Goal: Transaction & Acquisition: Book appointment/travel/reservation

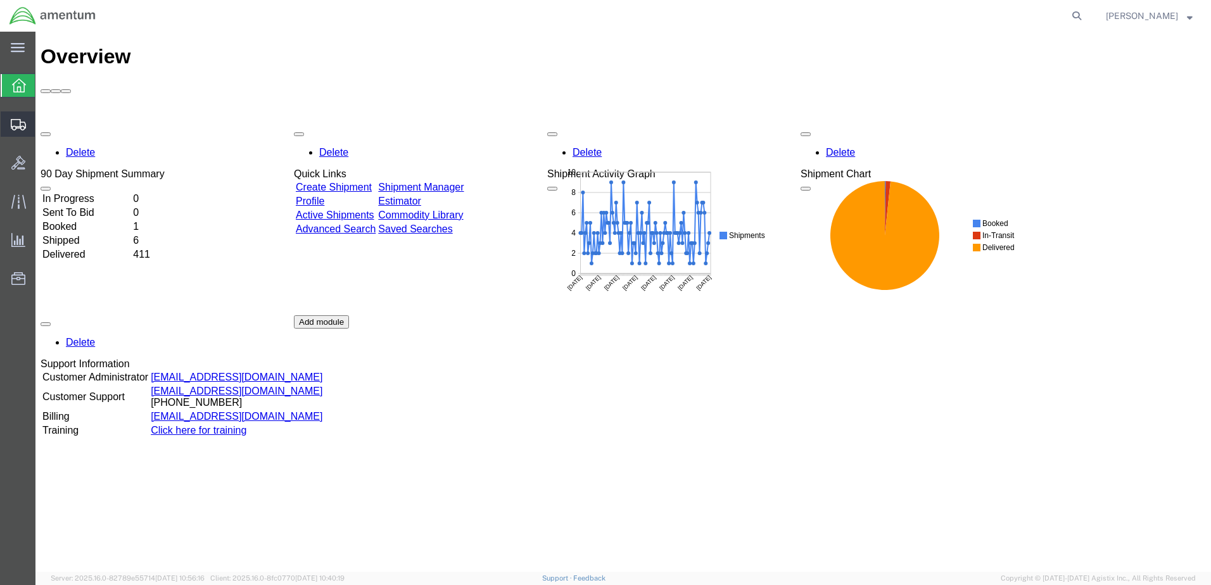
click at [0, 0] on span "Create Shipment" at bounding box center [0, 0] width 0 height 0
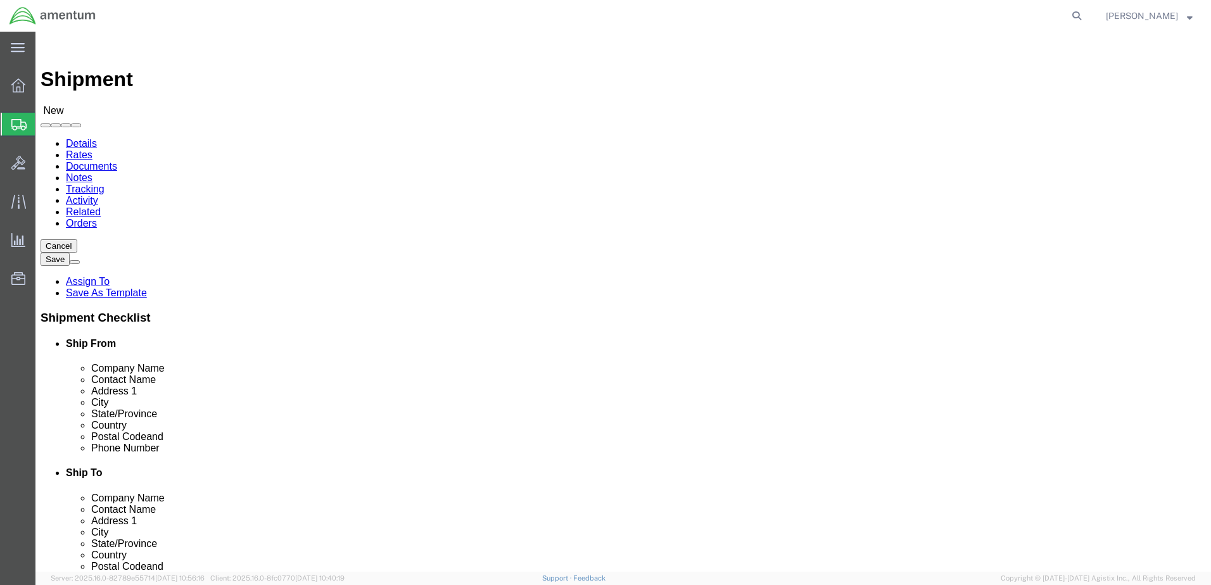
select select
click input "text"
type input "[PERSON_NAME]"
click p "- AMENTUM SERVICES - ([PERSON_NAME]) [STREET_ADDRESS][PERSON_NAME]"
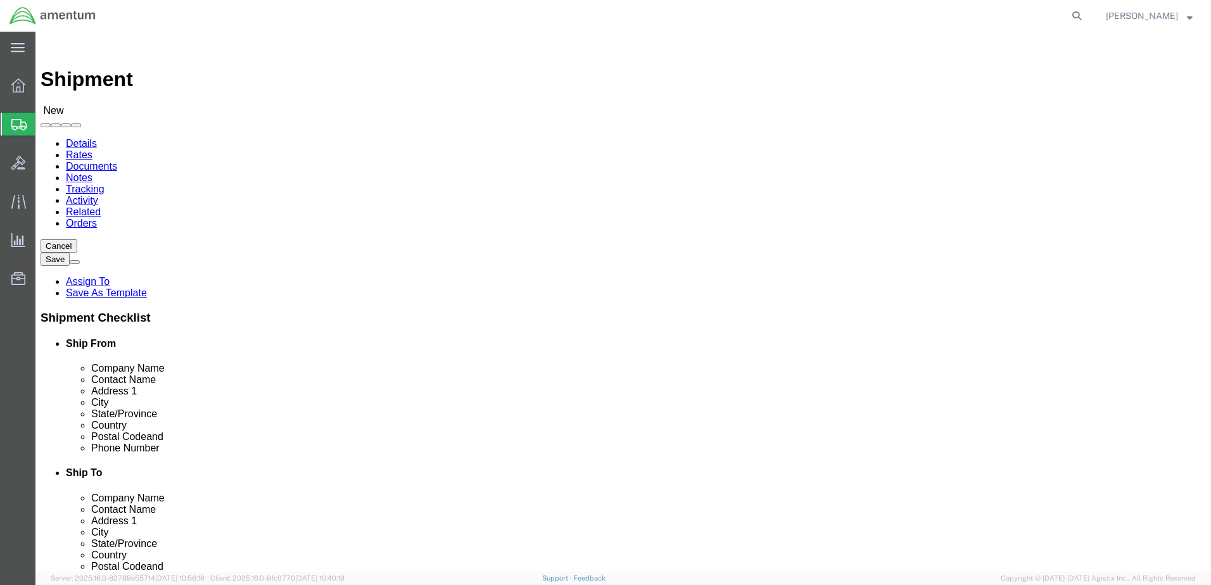
select select "FL"
type input "[PERSON_NAME]"
click input "text"
type input "POTTER"
click p "- AMENTUM SERVICE, INC - ([PERSON_NAME]) [STREET_ADDRESS][US_STATE]"
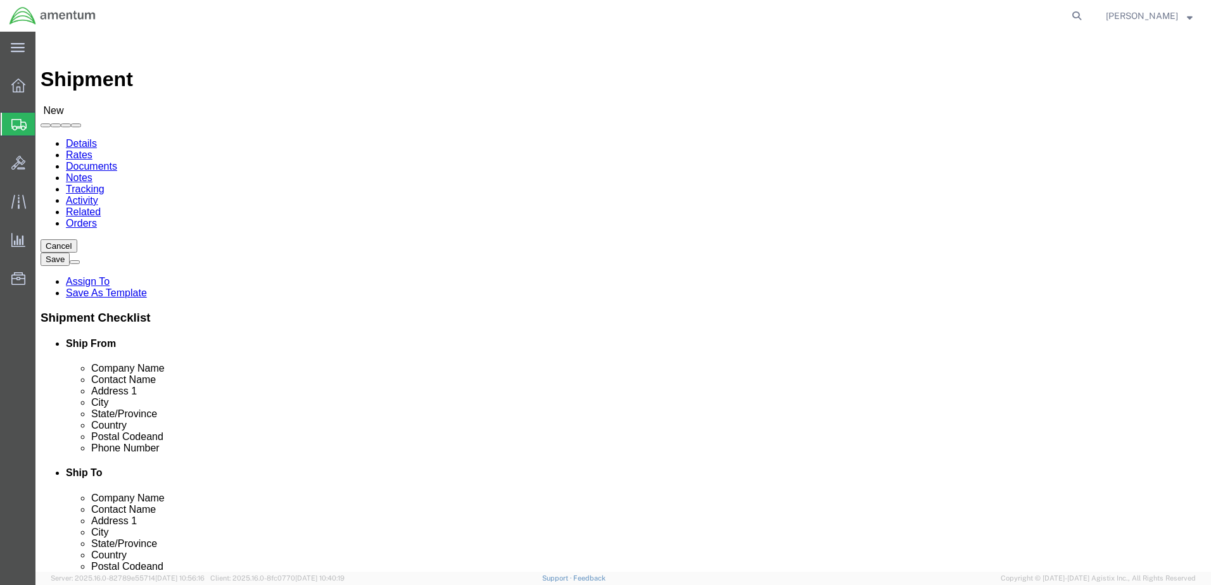
select select "VA"
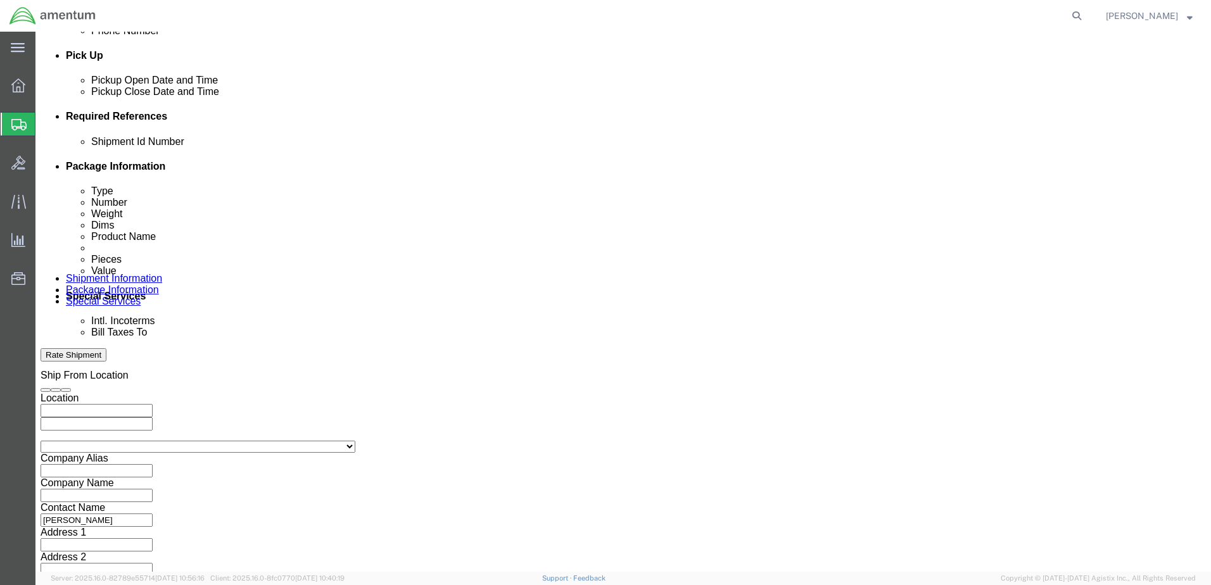
scroll to position [357, 0]
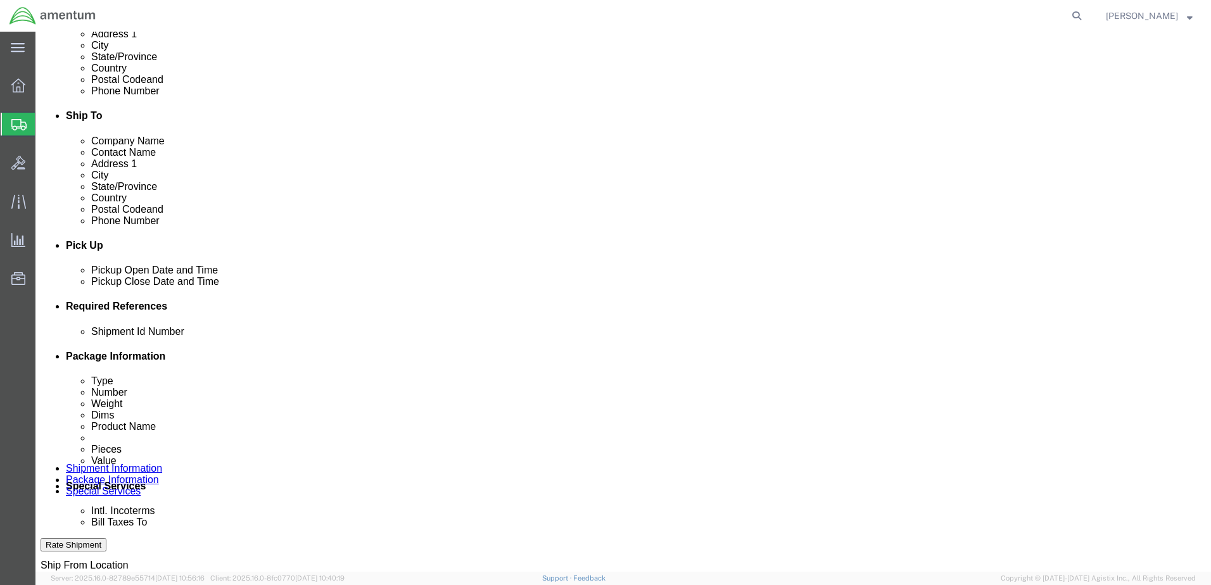
type input "[PERSON_NAME]"
click div "[DATE] 2:00 PM"
type input "3:00 PM"
click button "Apply"
click div
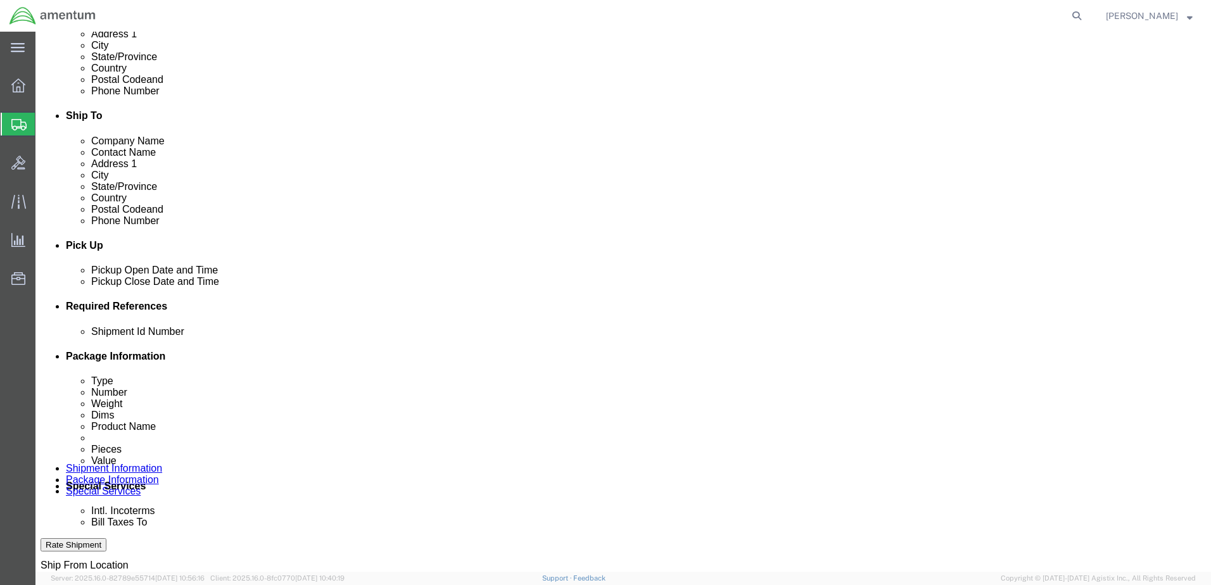
click input "4:00 PM"
type input "7:00 AM"
click button "Apply"
click div
type input "3:00 PM"
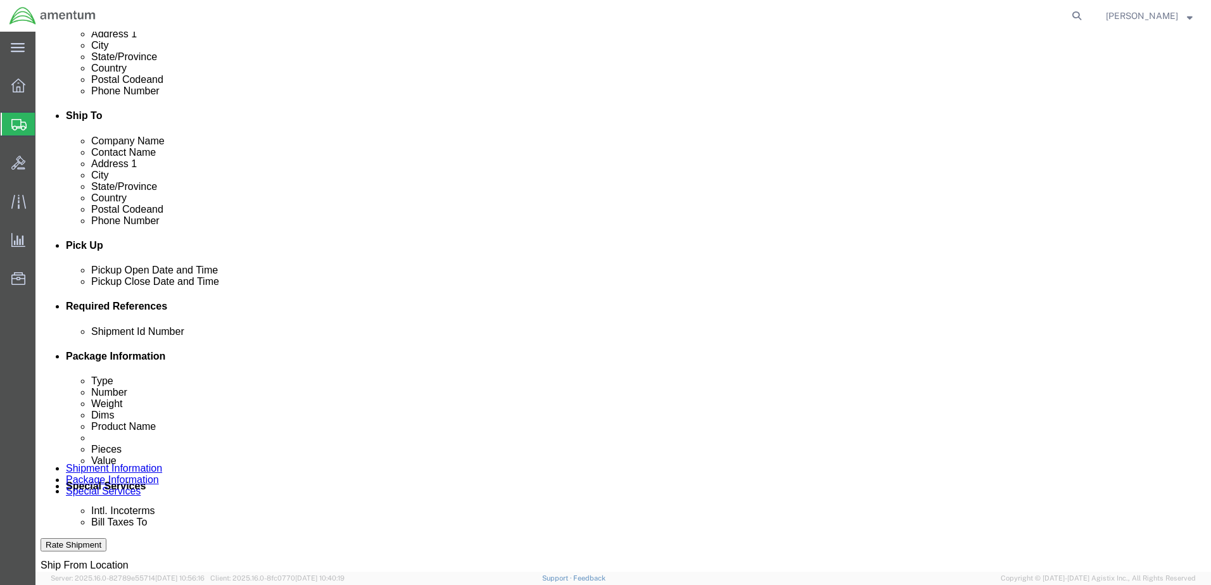
click button "Apply"
click button "Add reference"
click select "Select Account Type Activity ID Airline Appointment Number ASN Batch Request # …"
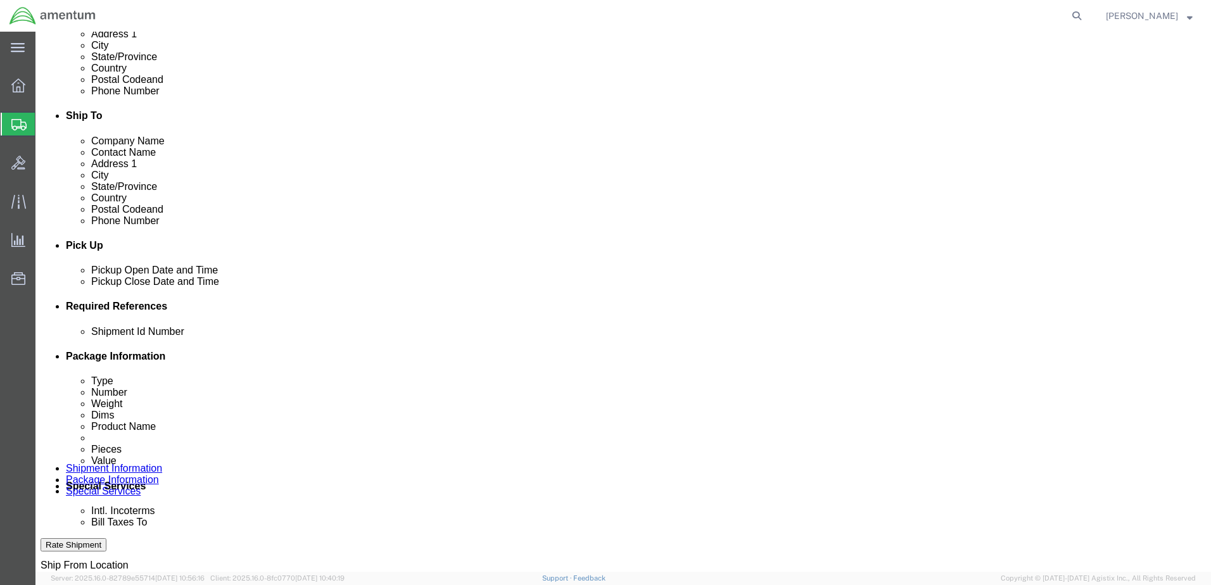
select select "DEPT"
click select "Select Account Type Activity ID Airline Appointment Number ASN Batch Request # …"
select select "PROJNUM"
click select "Select Account Type Activity ID Airline Appointment Number ASN Batch Request # …"
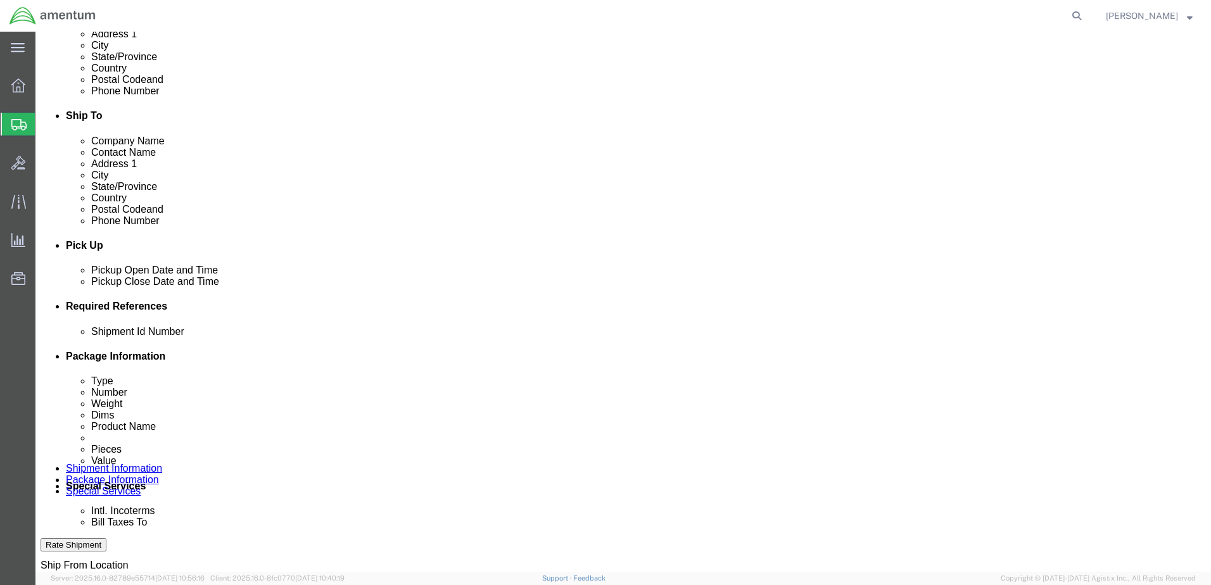
click select "Select Account Type Activity ID Airline Appointment Number ASN Batch Request # …"
select select "PCKSLIP"
click select "Select Account Type Activity ID Airline Appointment Number ASN Batch Request # …"
click input "text"
type input "6000"
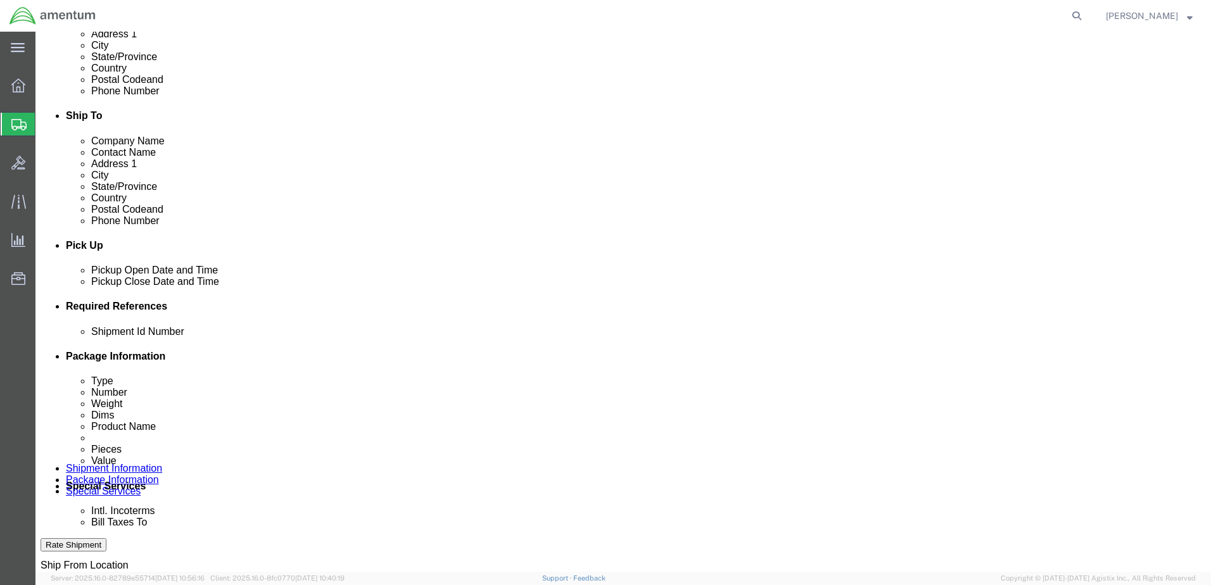
click input "text"
type input "T44"
click input "text"
type input "6097.5.034.01.C.FS.0.23O.E00"
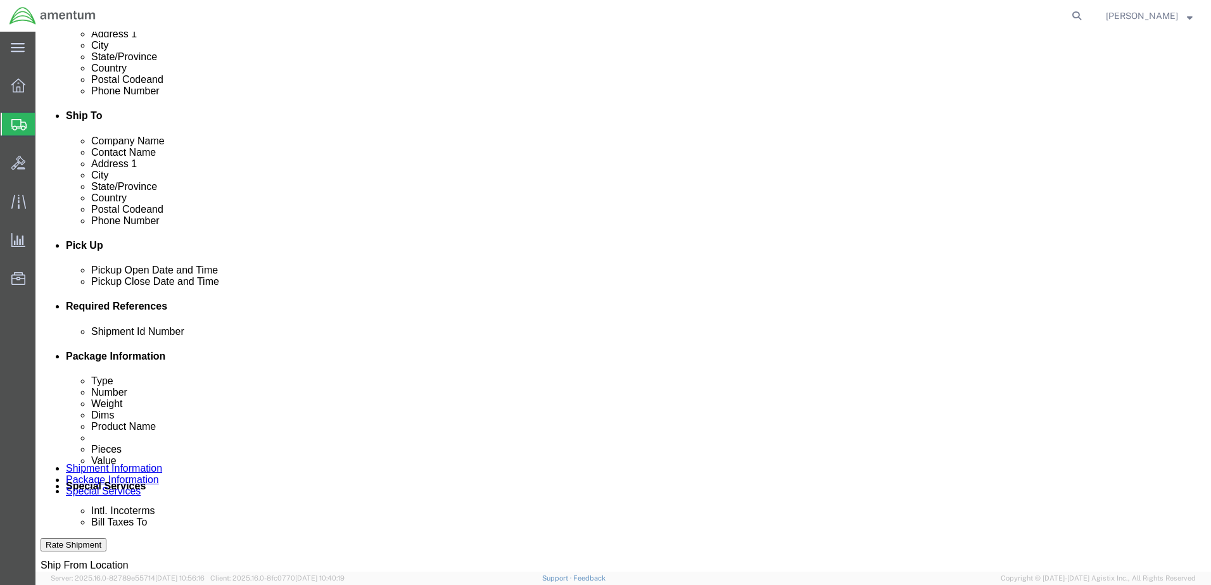
click input "text"
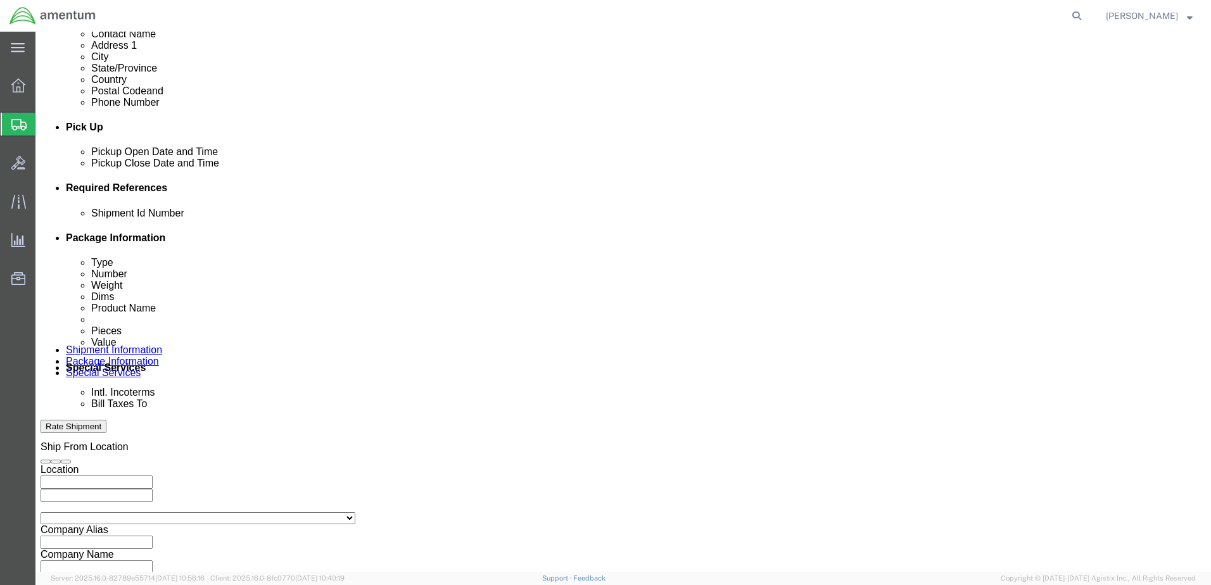
scroll to position [571, 0]
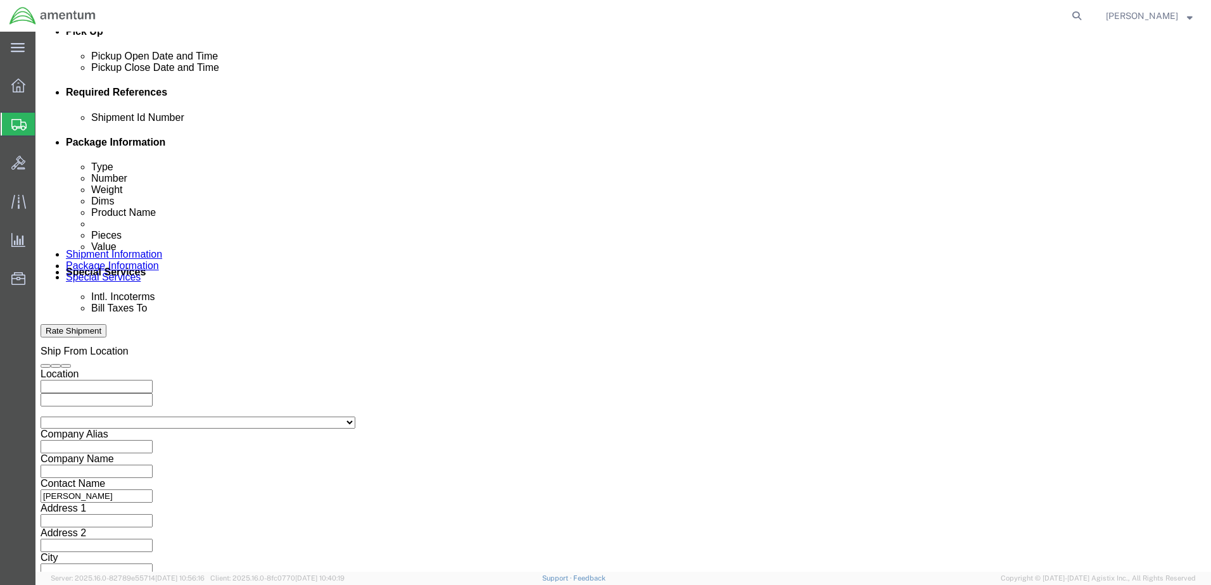
type input "157268"
click button "Continue"
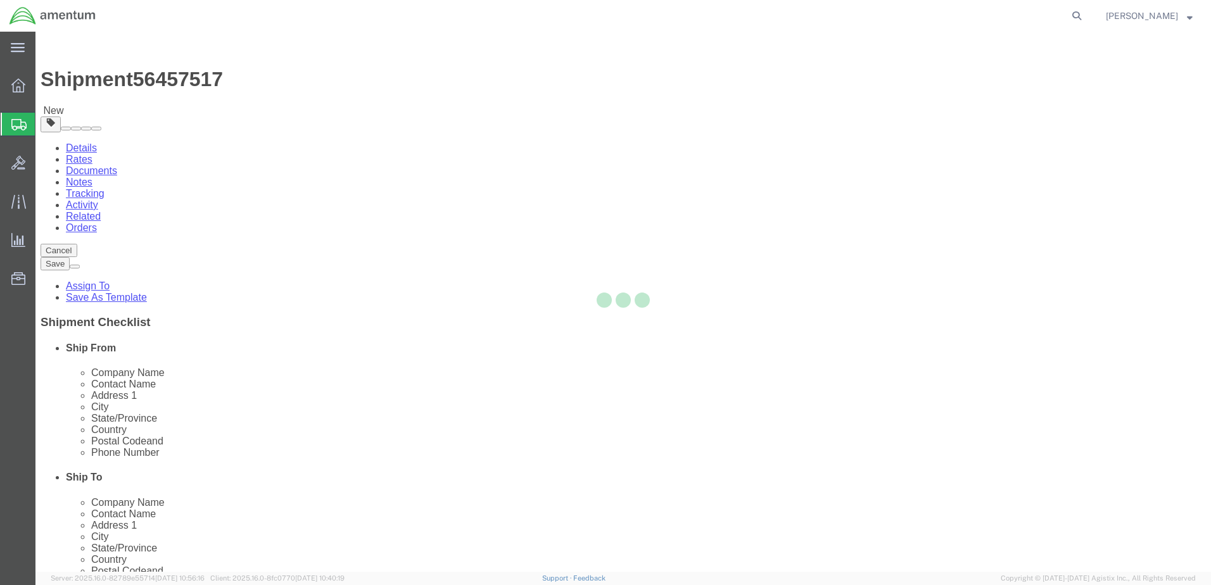
select select "CBOX"
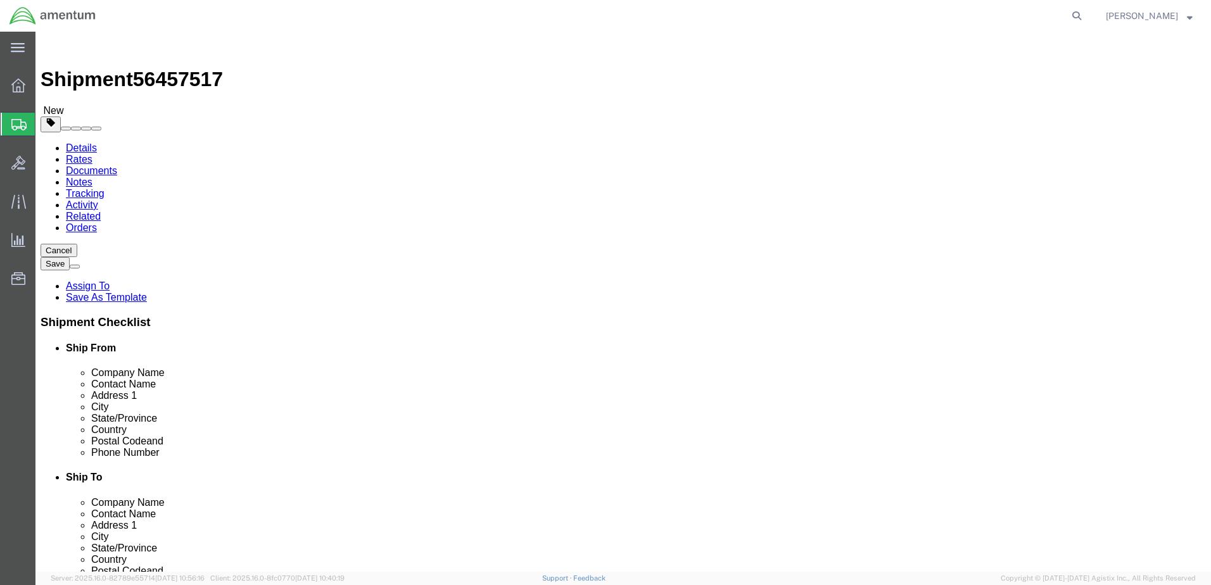
click input "text"
type input "24"
type input "14"
type input "6"
click input "0.00"
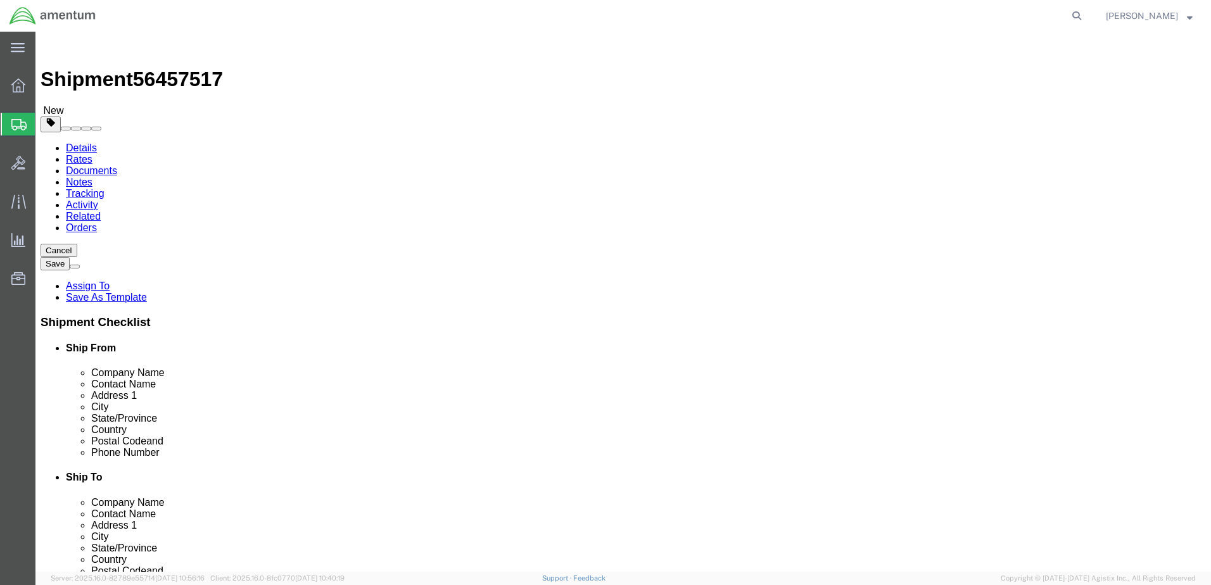
type input "6.00"
click link "Add Content"
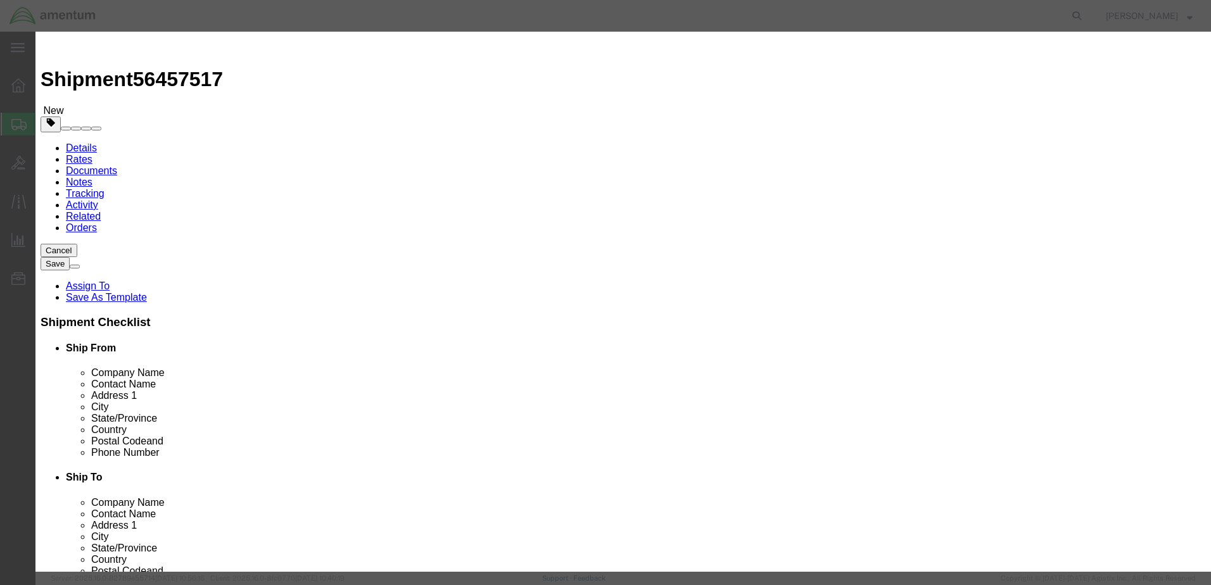
click input "text"
type input "A/C PARTS"
drag, startPoint x: 378, startPoint y: 122, endPoint x: 367, endPoint y: 120, distance: 11.1
click input "0"
type input "3"
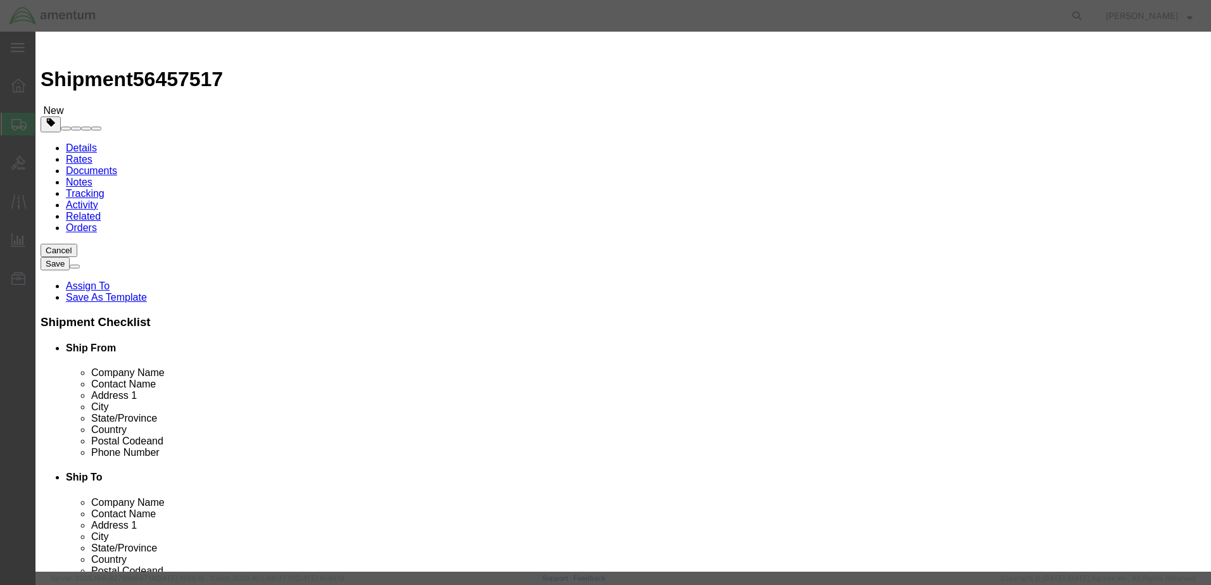
click input "text"
type input "15000"
click button "Save & Close"
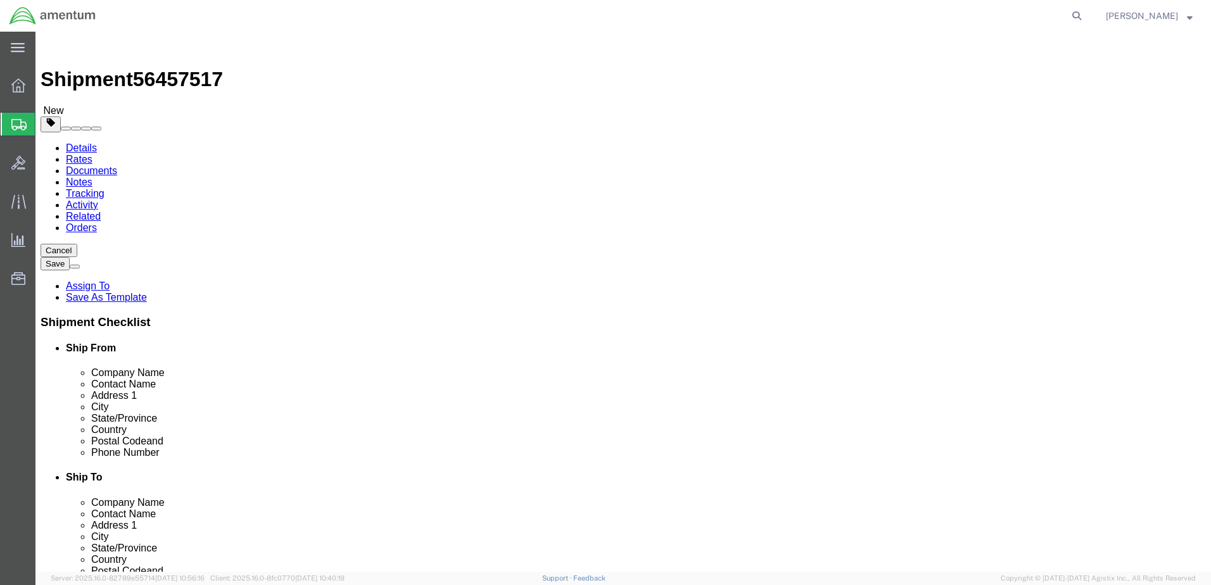
click button "Rate Shipment"
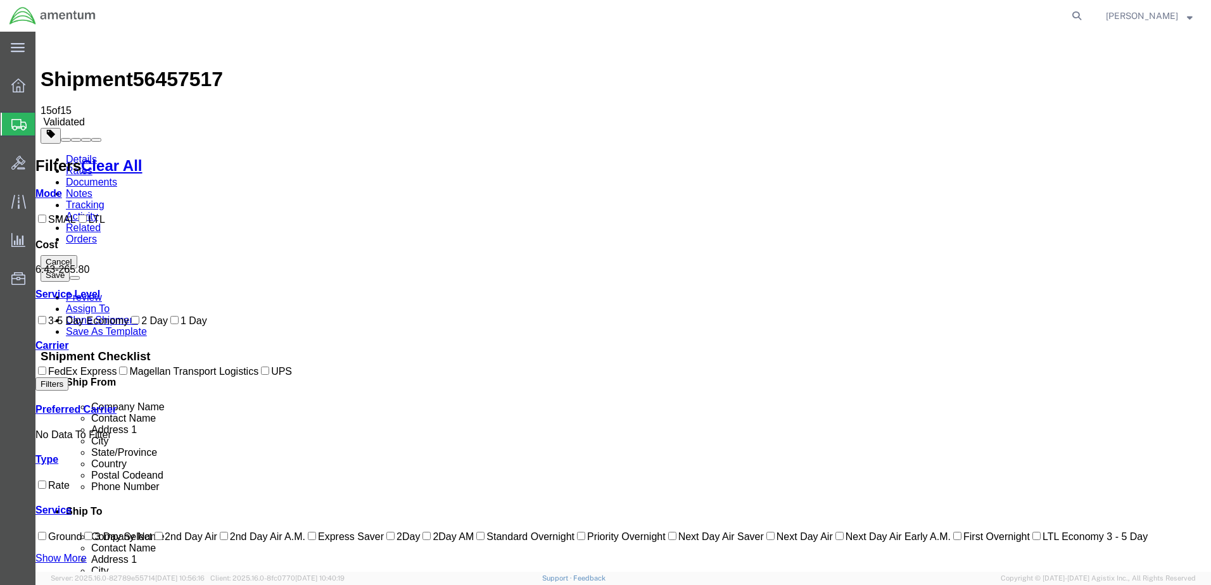
checkbox input "true"
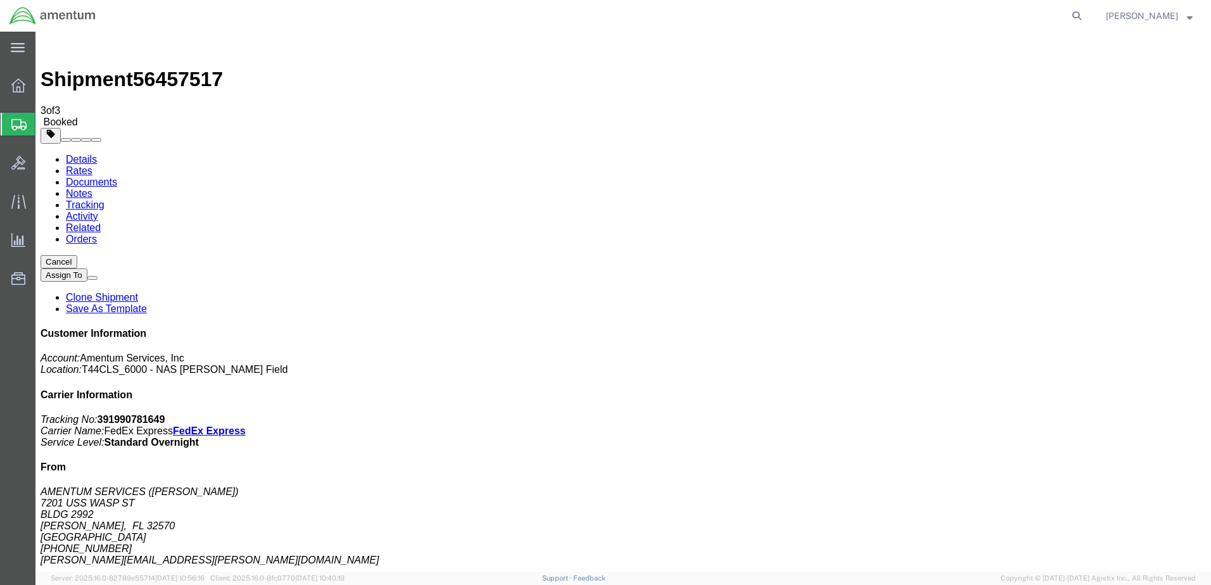
drag, startPoint x: 118, startPoint y: 197, endPoint x: 802, endPoint y: 455, distance: 731.2
